Goal: Information Seeking & Learning: Find specific page/section

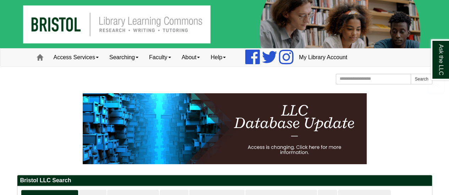
scroll to position [685, 0]
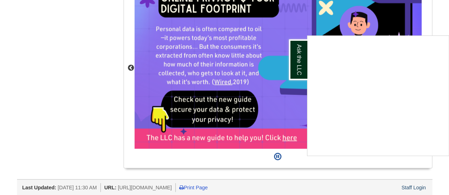
click at [67, 83] on div "Ask the LLC" at bounding box center [224, 97] width 449 height 195
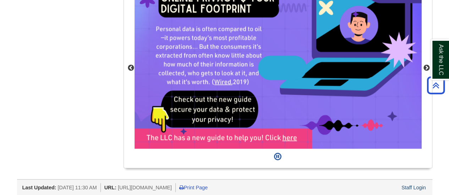
scroll to position [0, 0]
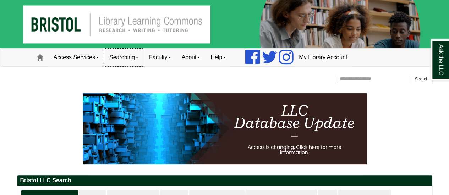
click at [141, 59] on link "Searching" at bounding box center [124, 58] width 40 height 18
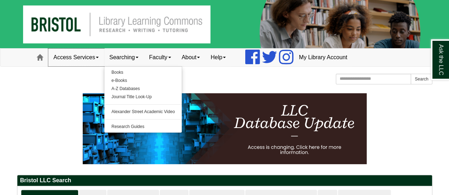
click at [100, 56] on link "Access Services" at bounding box center [76, 58] width 56 height 18
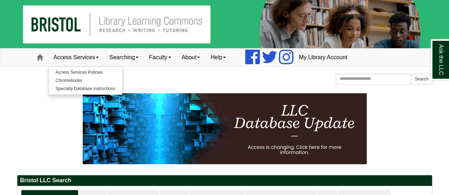
click at [121, 21] on img at bounding box center [224, 24] width 449 height 48
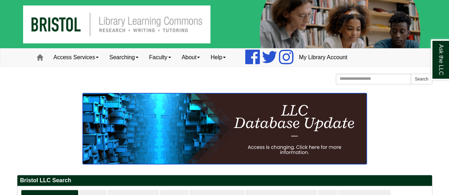
click at [286, 128] on img at bounding box center [225, 128] width 284 height 71
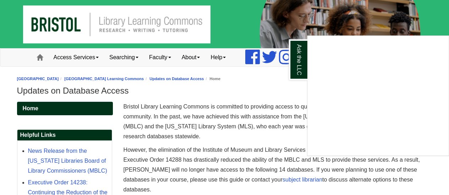
click at [444, 17] on div "Ask the LLC" at bounding box center [224, 97] width 449 height 195
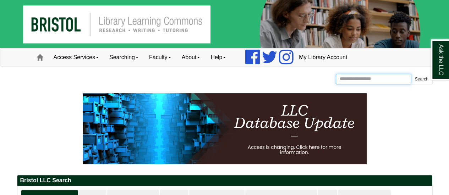
click at [360, 78] on input "Search the Website" at bounding box center [374, 79] width 76 height 11
type input "**********"
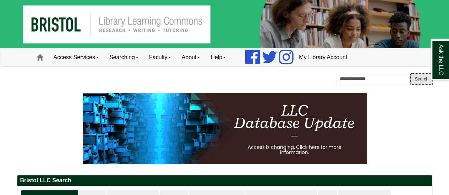
click at [427, 79] on button "Search" at bounding box center [421, 79] width 21 height 11
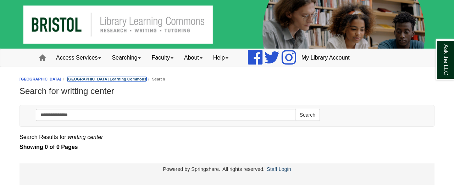
click at [128, 77] on link "[GEOGRAPHIC_DATA] Learning Commons" at bounding box center [106, 79] width 79 height 4
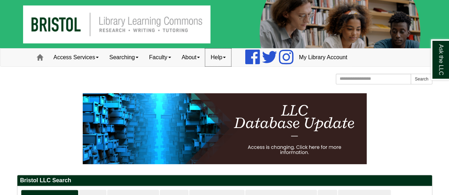
click at [231, 59] on link "Help" at bounding box center [218, 58] width 26 height 18
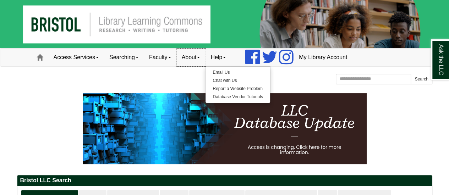
click at [203, 59] on link "About" at bounding box center [190, 58] width 29 height 18
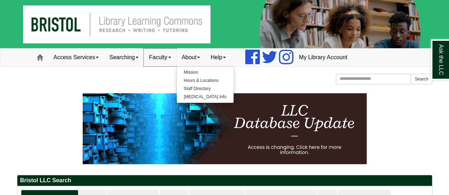
click at [176, 60] on link "Faculty" at bounding box center [160, 58] width 33 height 18
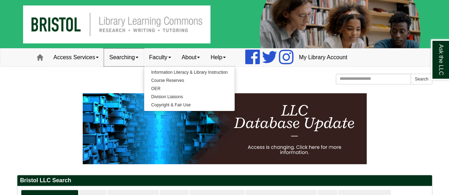
click at [138, 54] on link "Searching" at bounding box center [124, 58] width 40 height 18
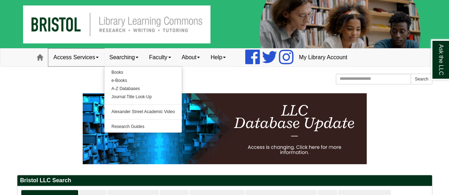
click at [99, 58] on span at bounding box center [97, 57] width 3 height 1
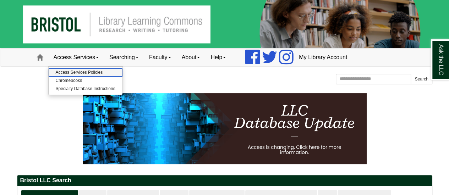
click at [97, 72] on link "Access Services Policies" at bounding box center [86, 72] width 74 height 8
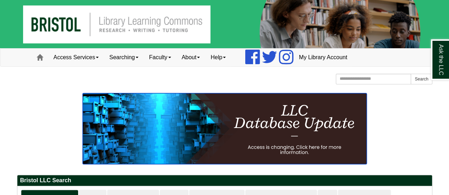
click at [263, 147] on img at bounding box center [225, 128] width 284 height 71
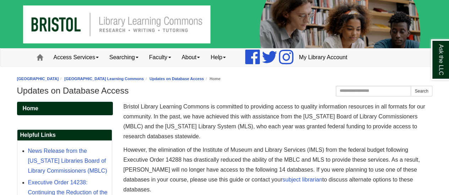
click at [172, 29] on img at bounding box center [224, 24] width 449 height 48
click at [134, 31] on img at bounding box center [224, 24] width 449 height 48
click at [48, 78] on link "[GEOGRAPHIC_DATA]" at bounding box center [38, 79] width 42 height 4
